Goal: Information Seeking & Learning: Learn about a topic

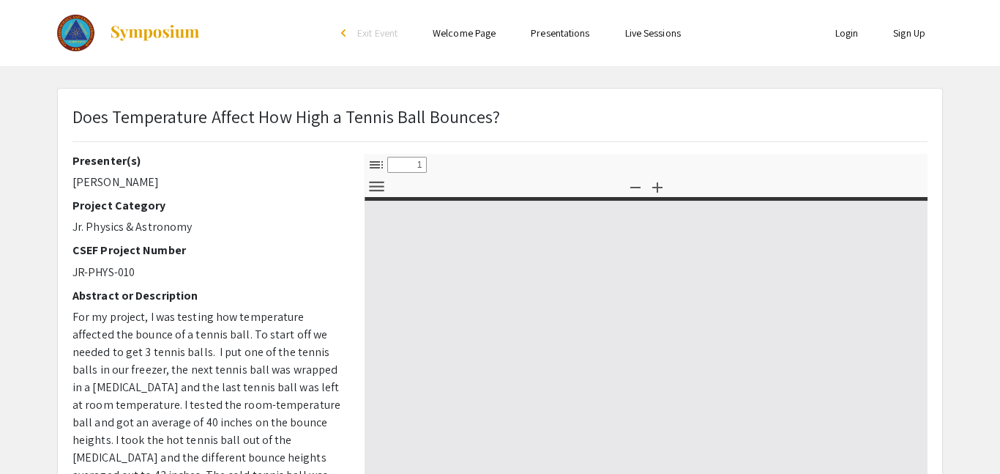
select select "custom"
type input "0"
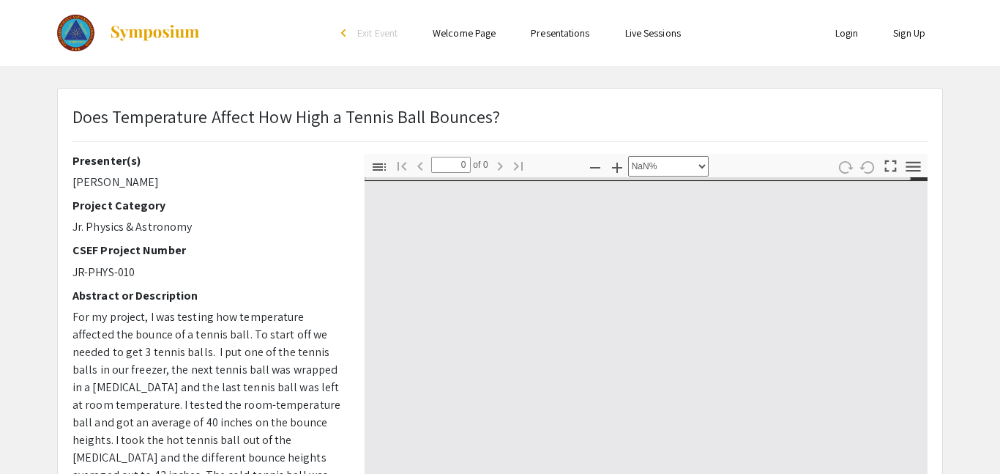
select select "auto"
type input "1"
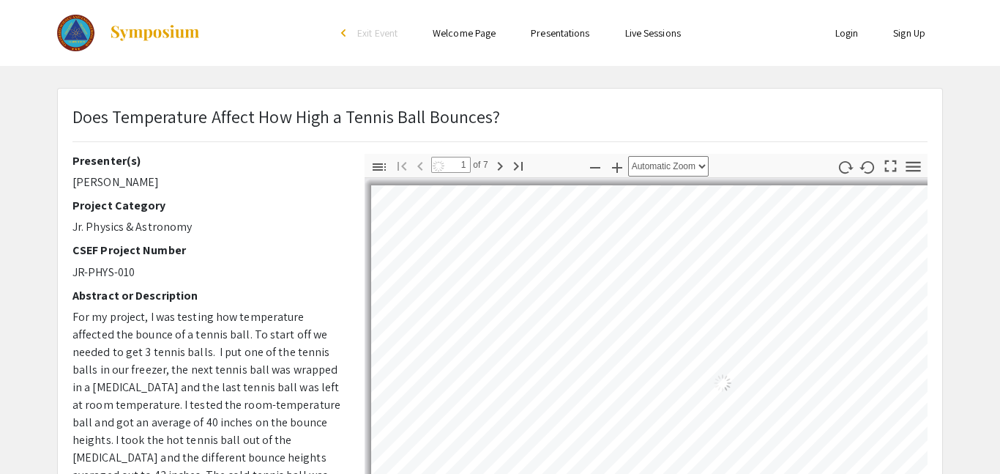
select select "auto"
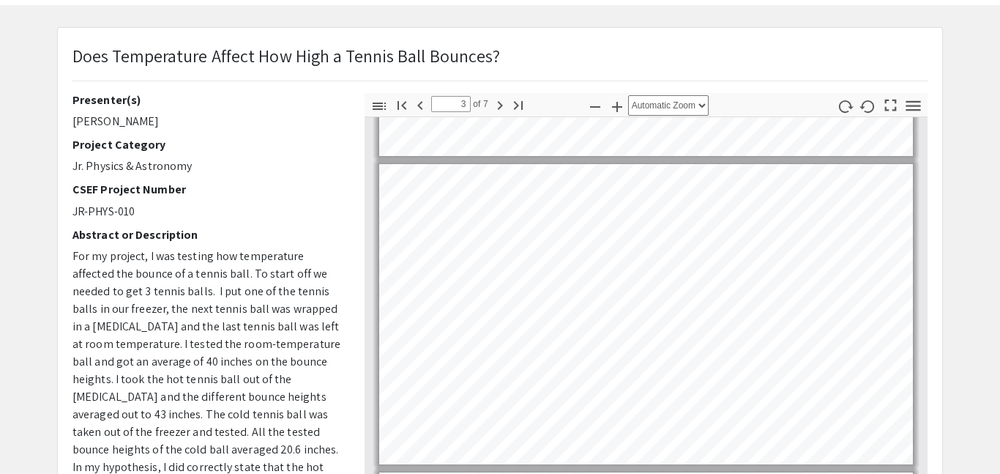
scroll to position [578, 0]
click at [621, 0] on html "Skip navigation arrow_back_ios Exit Event Welcome Page Presentations Live Sessi…" at bounding box center [500, 176] width 1000 height 474
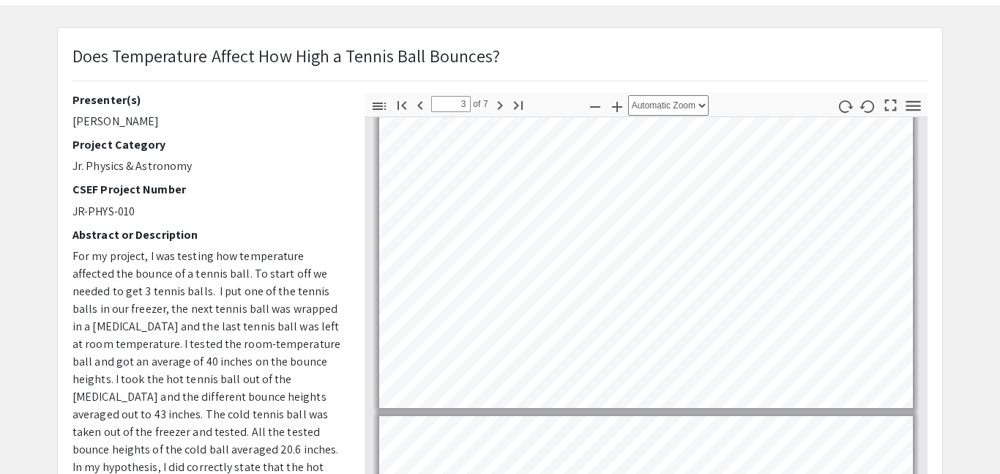
scroll to position [635, 0]
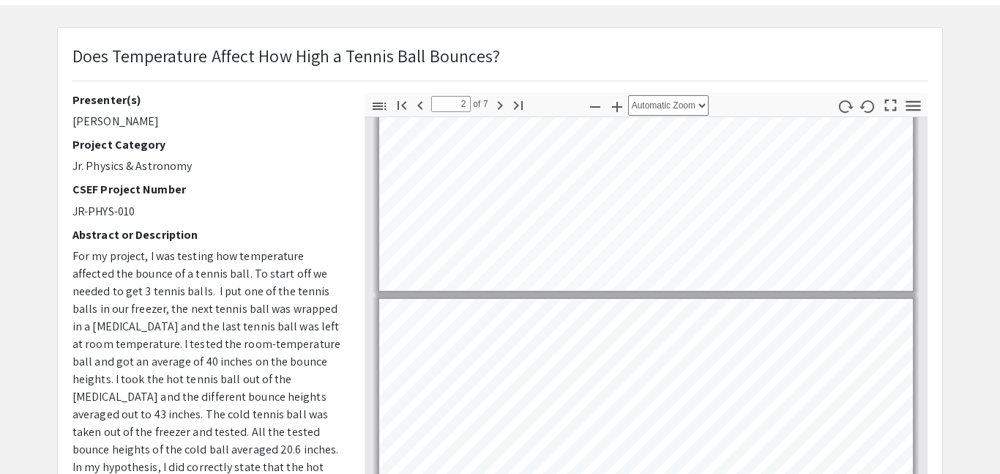
type input "1"
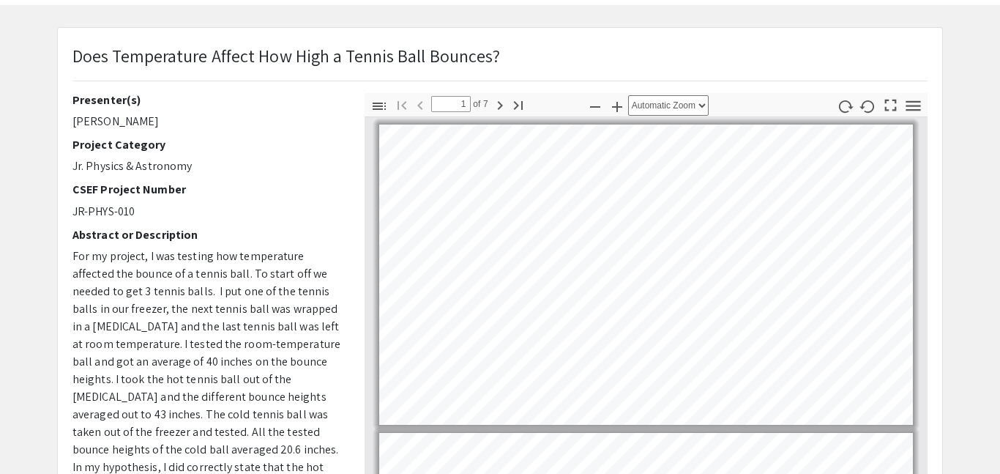
scroll to position [0, 0]
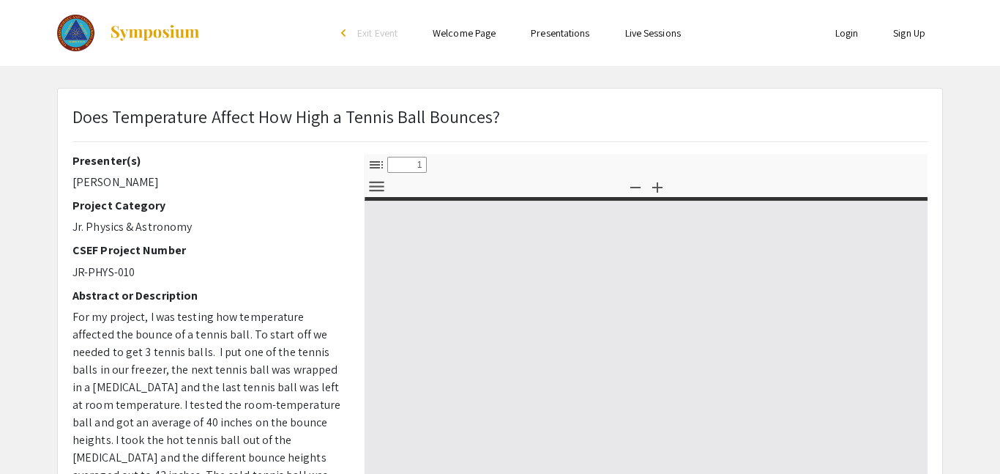
click at [273, 169] on div "Presenter(s) [PERSON_NAME] Project Category Jr. Physics & Astronomy CSEF Projec…" at bounding box center [207, 410] width 270 height 512
select select "custom"
type input "0"
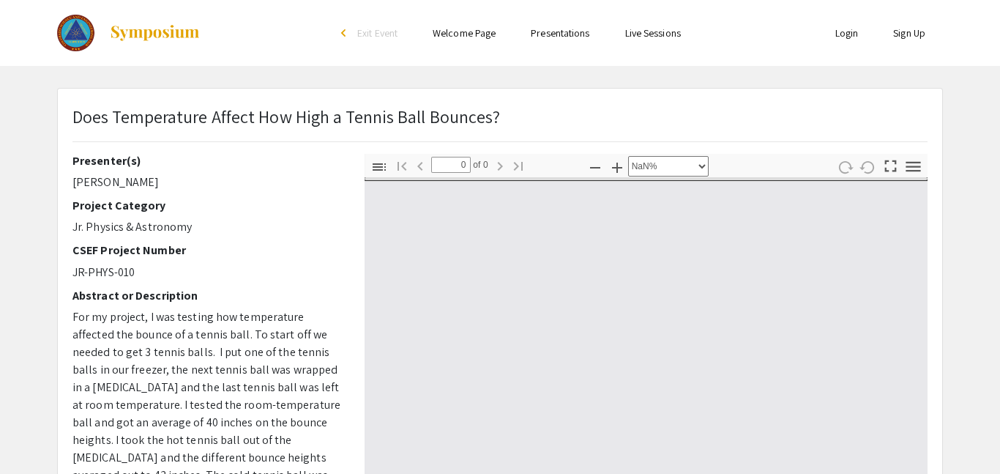
select select "auto"
type input "1"
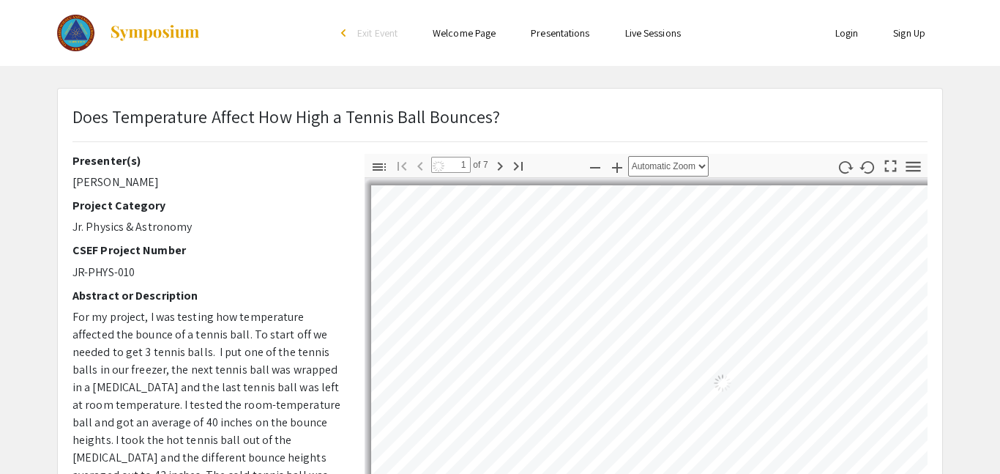
select select "auto"
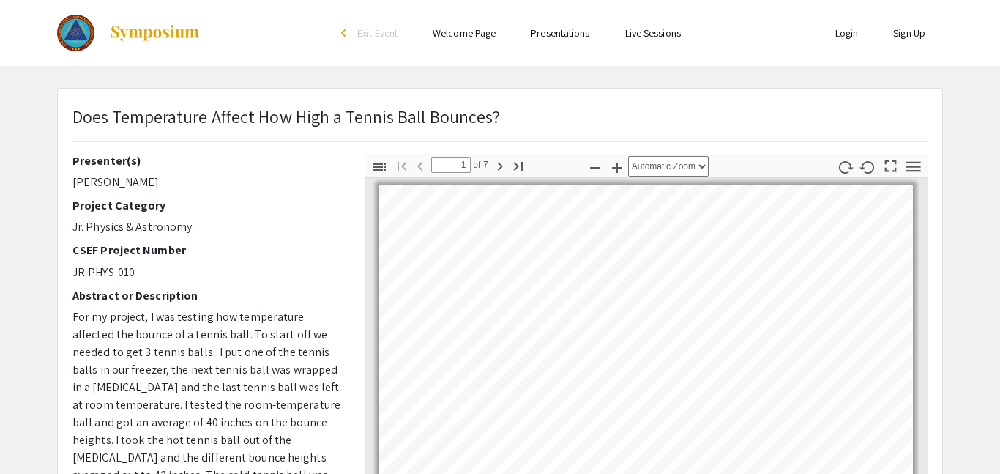
scroll to position [1, 0]
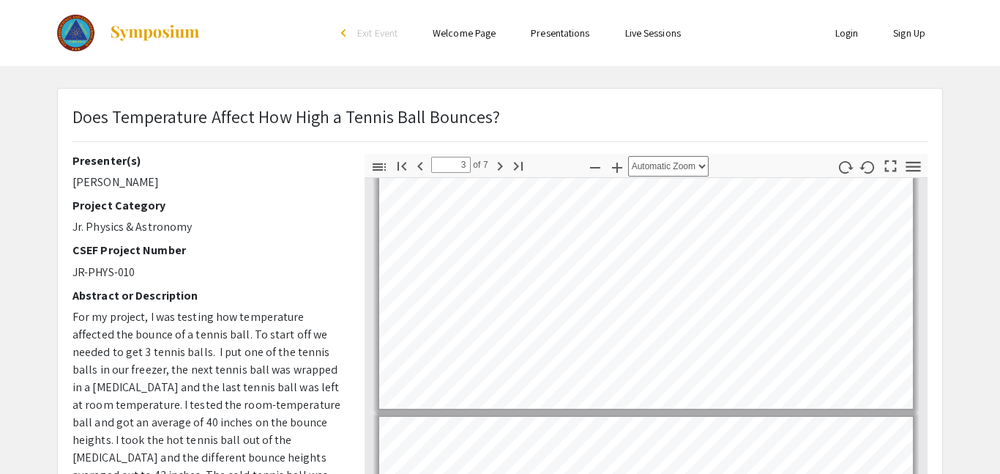
type input "4"
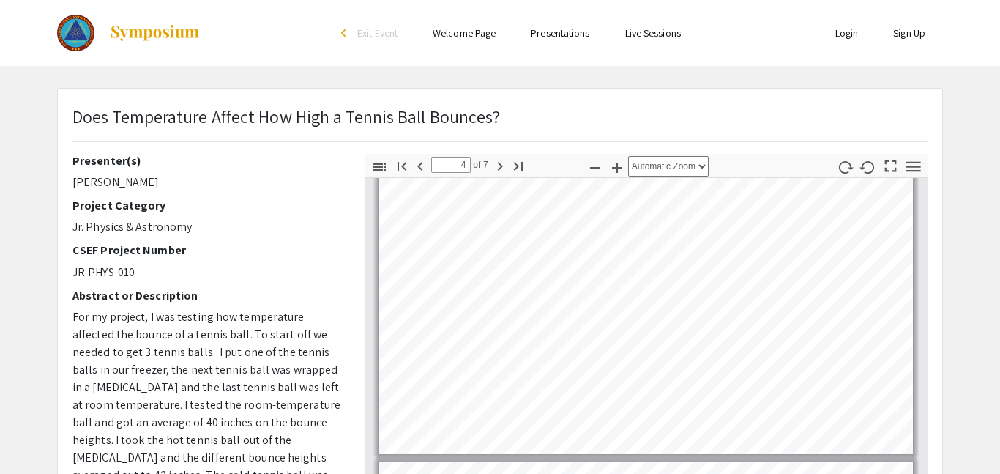
scroll to position [958, 0]
select select "custom"
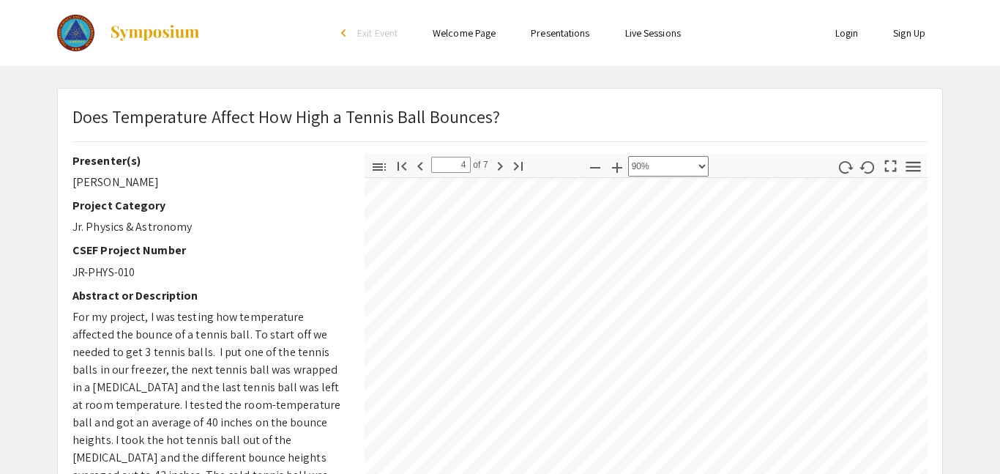
scroll to position [1151, 46]
type input "5"
select select "custom"
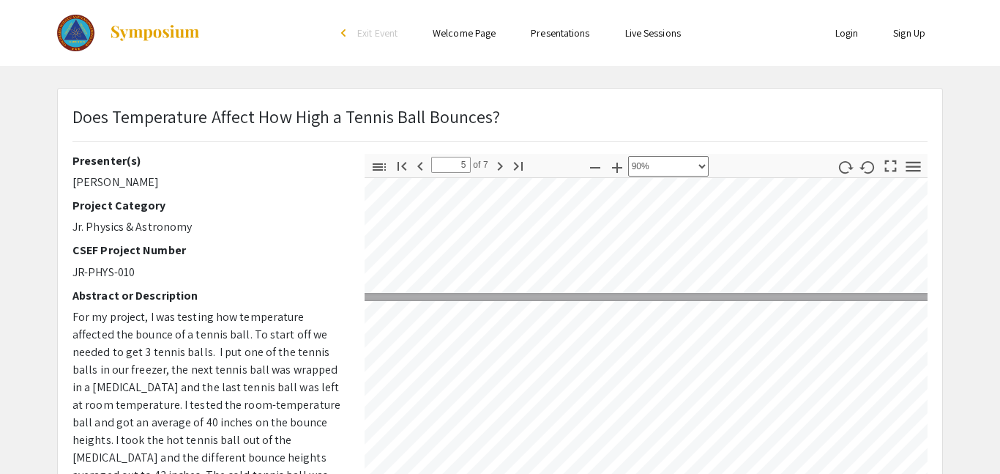
type input "6"
select select "custom"
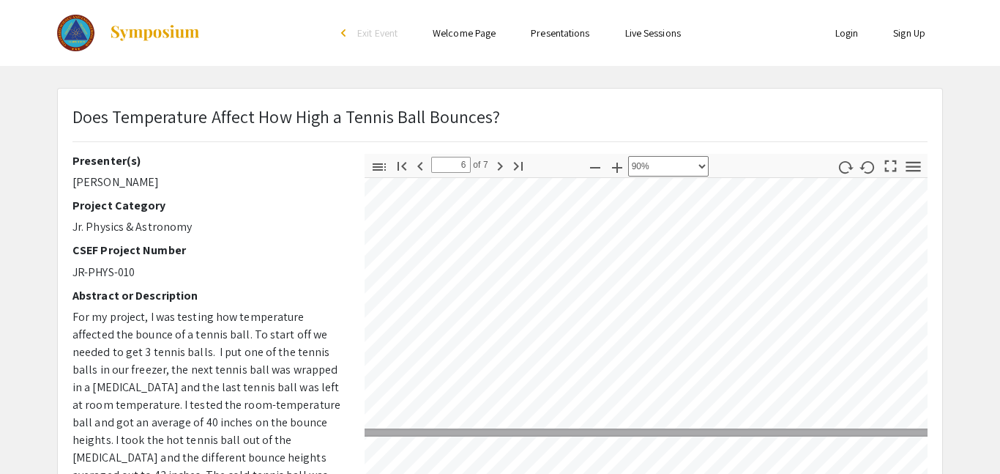
type input "5"
select select "custom"
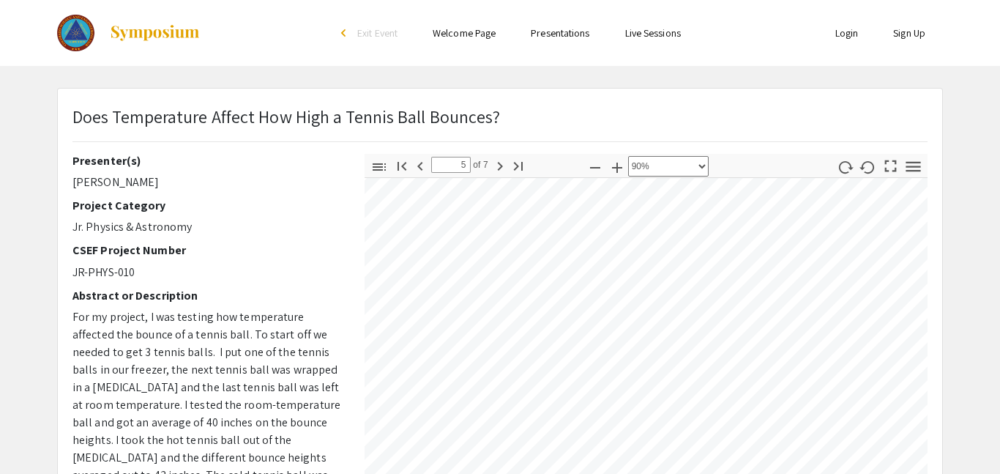
scroll to position [1493, 24]
